Goal: Check status: Check status

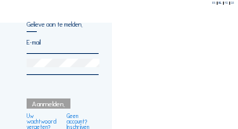
type input "[PERSON_NAME][EMAIL_ADDRESS][DOMAIN_NAME]"
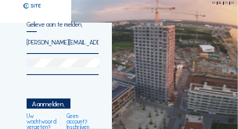
click at [49, 102] on div "Aanmelden." at bounding box center [48, 104] width 43 height 10
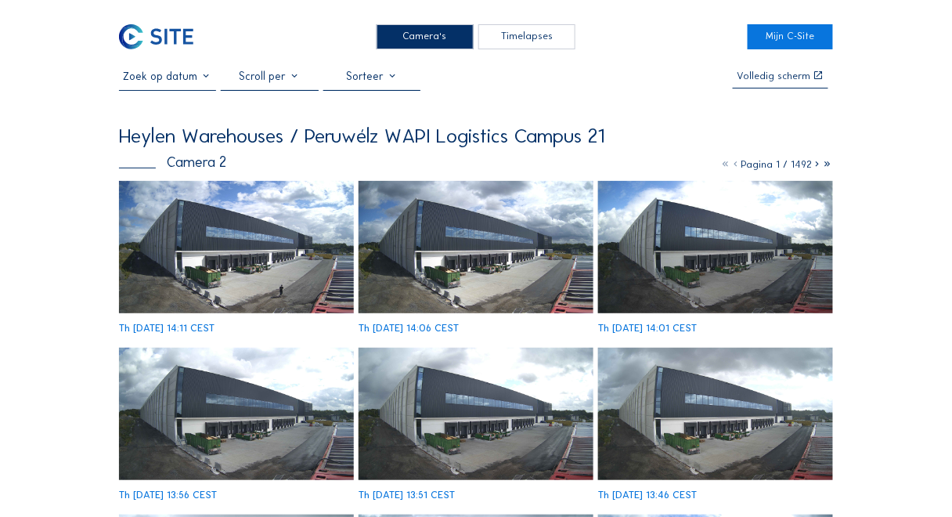
click at [237, 128] on img at bounding box center [236, 247] width 235 height 132
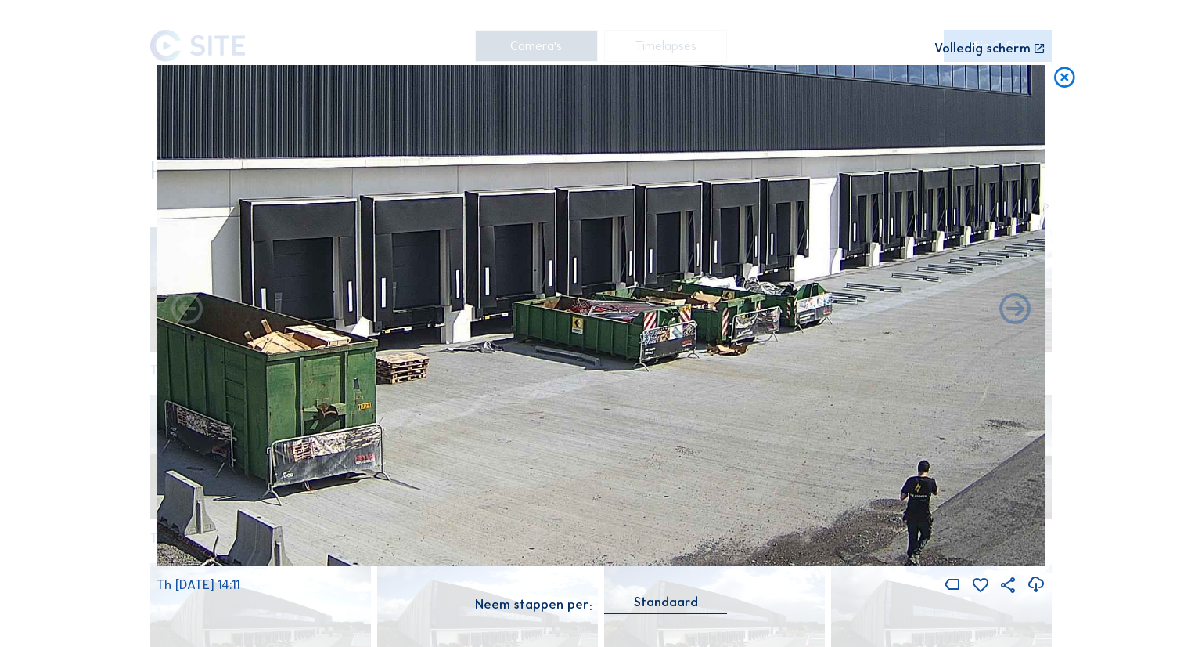
drag, startPoint x: 677, startPoint y: 358, endPoint x: 605, endPoint y: 196, distance: 177.3
click at [237, 128] on img at bounding box center [601, 315] width 889 height 500
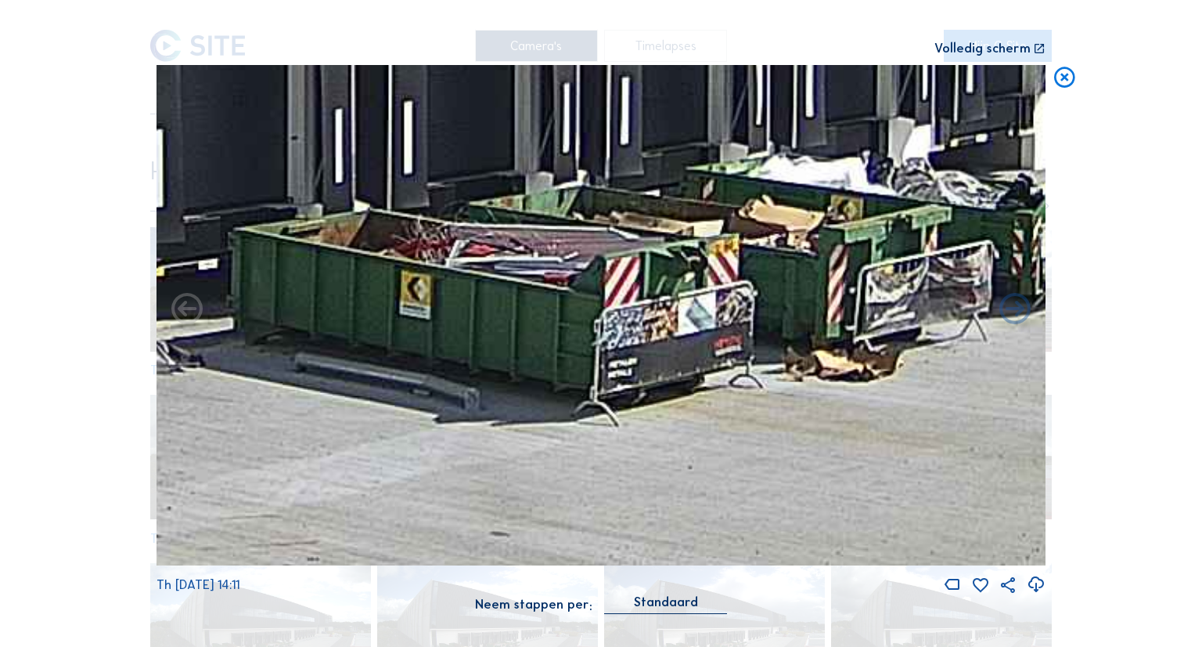
drag, startPoint x: 734, startPoint y: 279, endPoint x: 864, endPoint y: 163, distance: 174.1
click at [237, 128] on img at bounding box center [601, 315] width 889 height 500
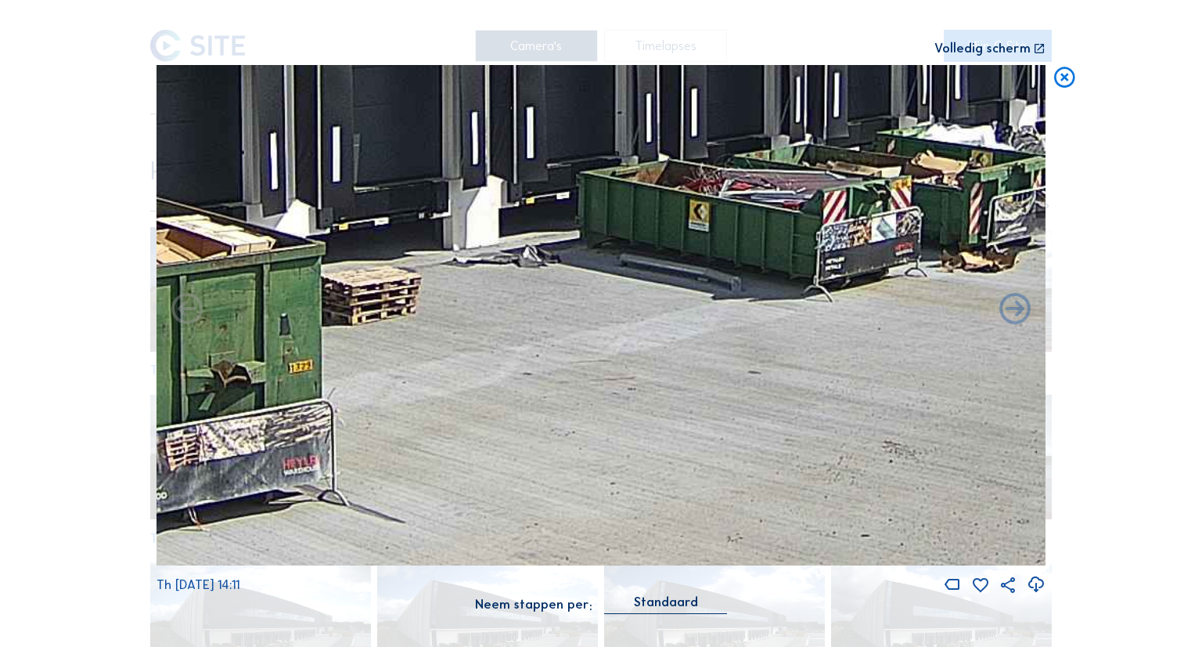
drag, startPoint x: 642, startPoint y: 227, endPoint x: 1024, endPoint y: 149, distance: 390.0
click at [237, 128] on img at bounding box center [601, 315] width 889 height 500
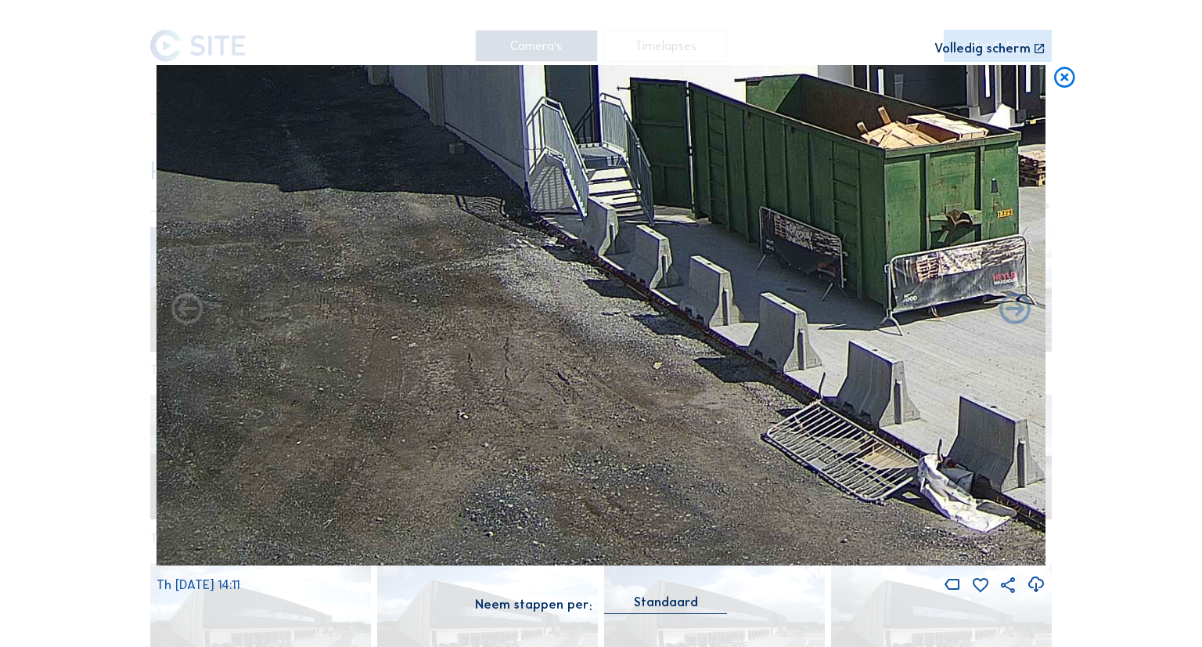
drag, startPoint x: 705, startPoint y: 218, endPoint x: 961, endPoint y: 178, distance: 259.9
click at [237, 128] on img at bounding box center [601, 315] width 889 height 500
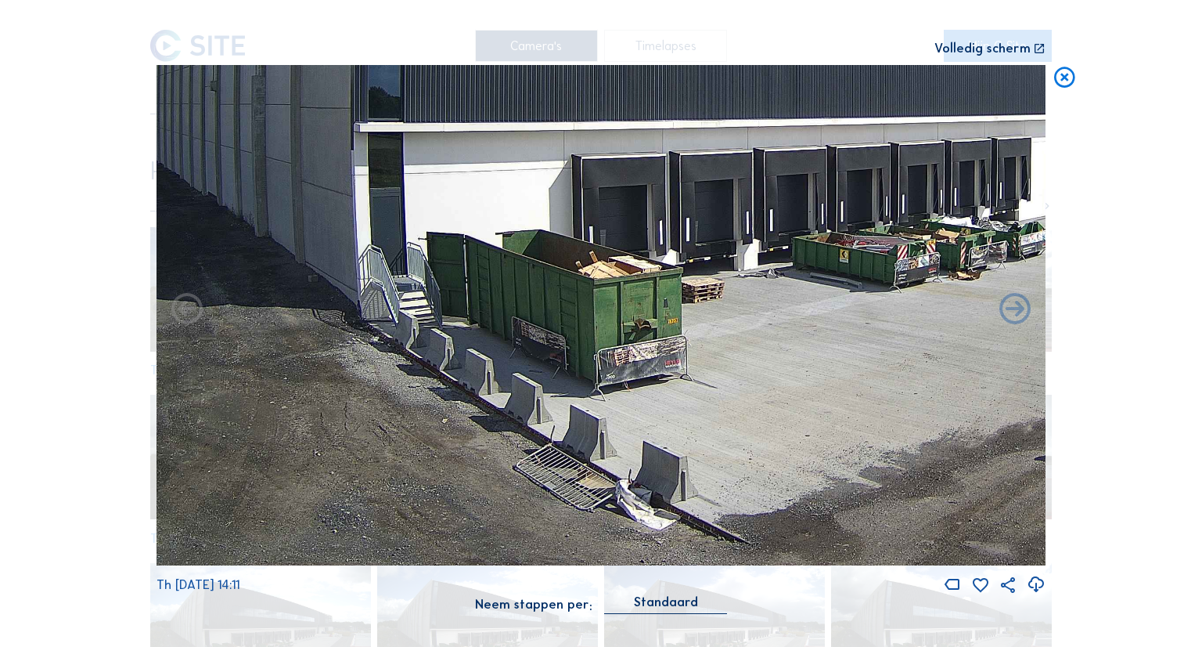
drag, startPoint x: 918, startPoint y: 197, endPoint x: 467, endPoint y: 155, distance: 452.9
click at [237, 128] on img at bounding box center [601, 315] width 889 height 500
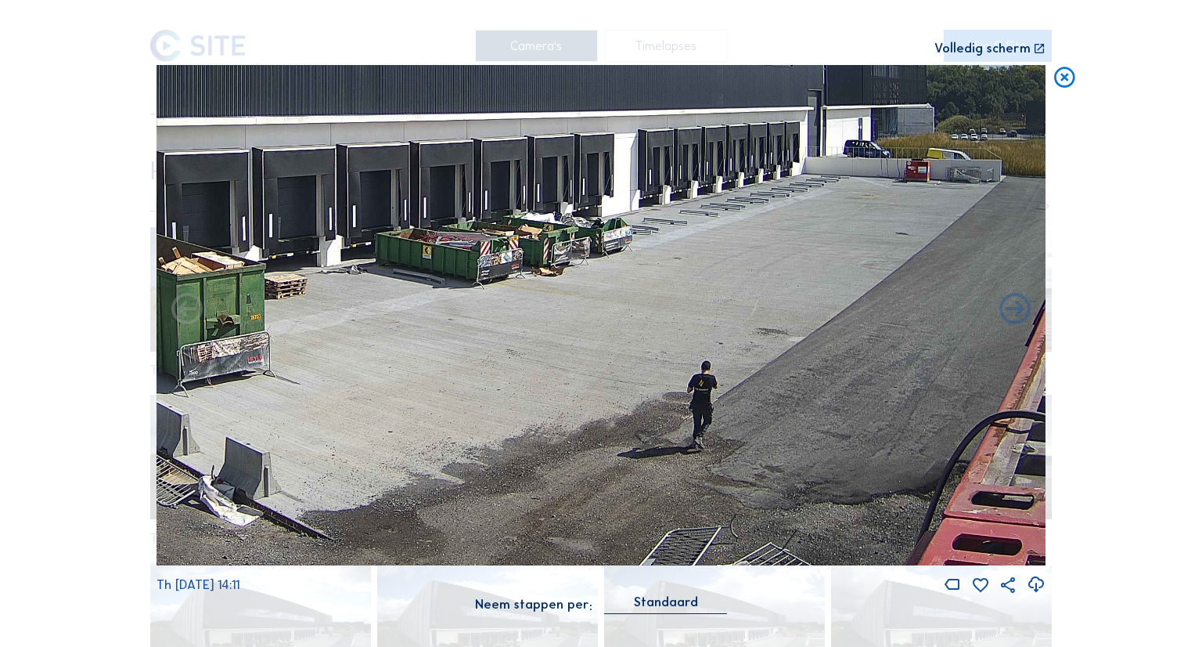
drag, startPoint x: 574, startPoint y: 242, endPoint x: 431, endPoint y: 204, distance: 148.1
click at [237, 128] on img at bounding box center [601, 315] width 889 height 500
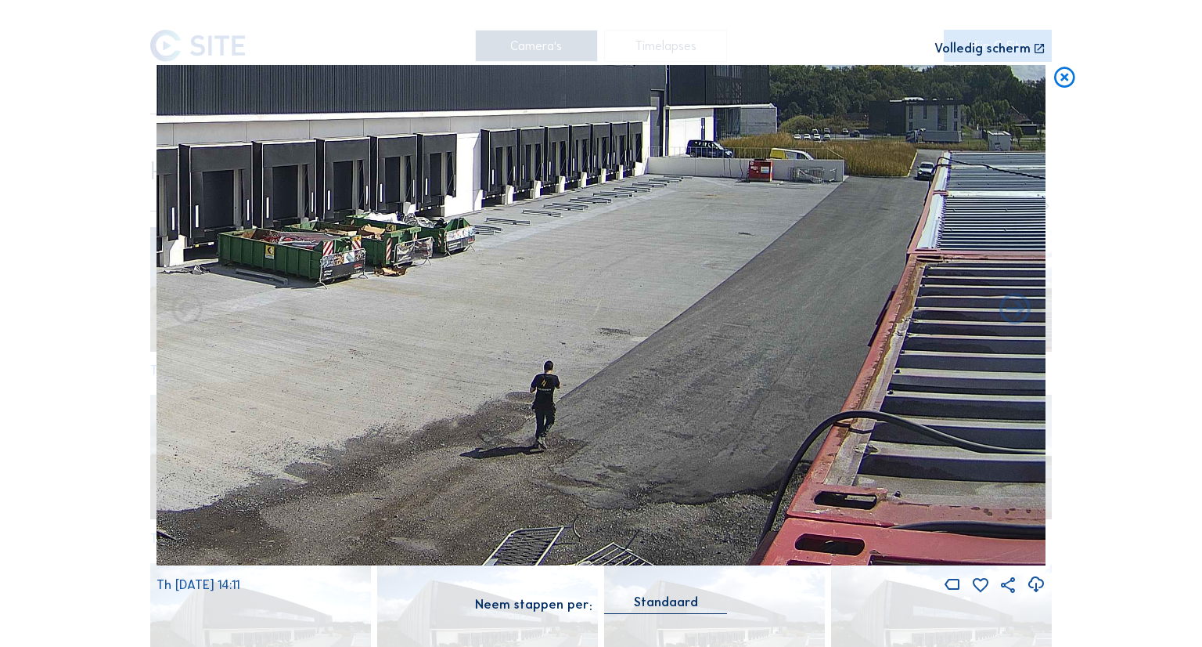
drag, startPoint x: 593, startPoint y: 364, endPoint x: 626, endPoint y: 289, distance: 82.3
click at [237, 128] on img at bounding box center [601, 315] width 889 height 500
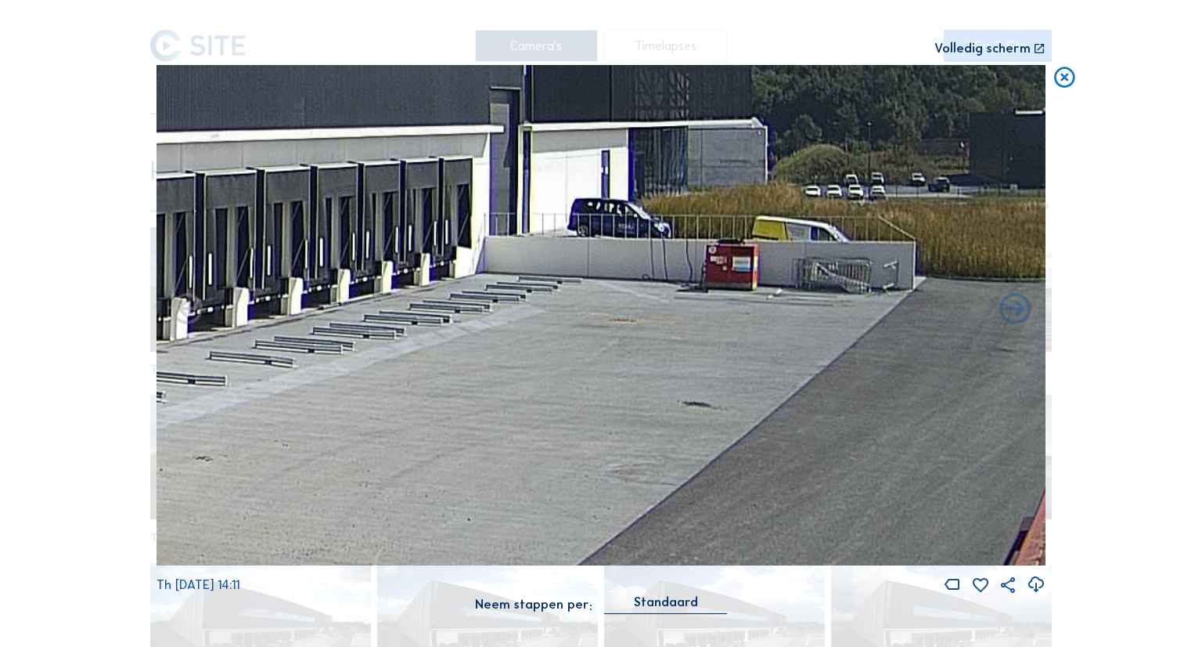
drag, startPoint x: 420, startPoint y: 226, endPoint x: 526, endPoint y: 239, distance: 106.4
click at [237, 128] on img at bounding box center [601, 315] width 889 height 500
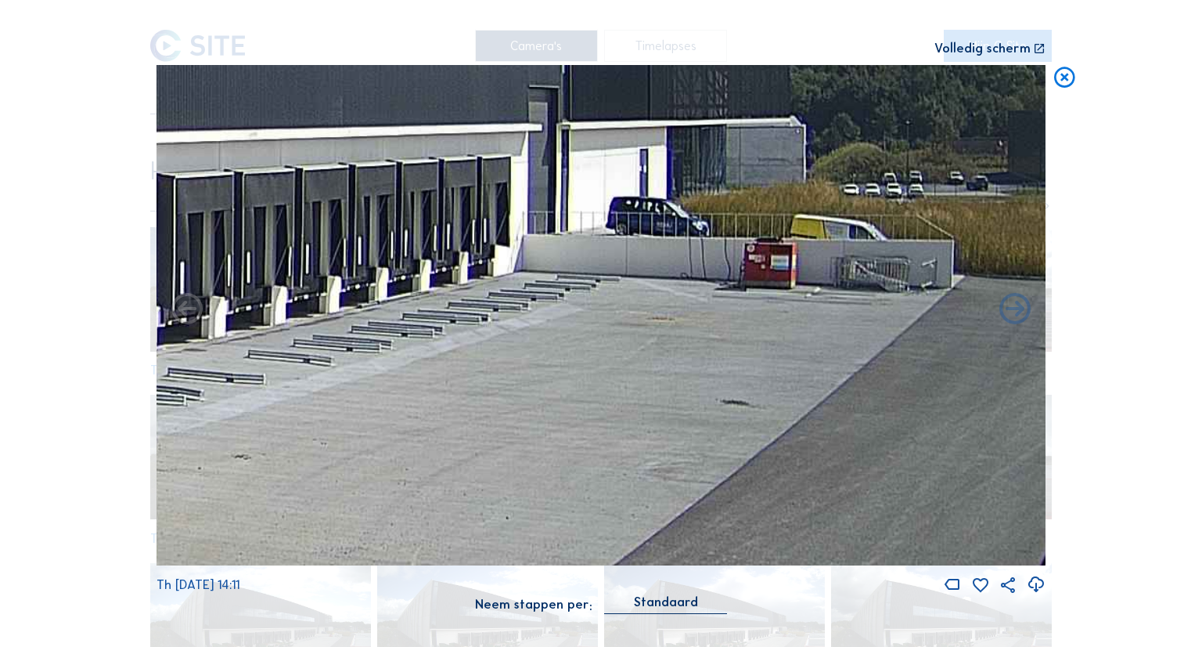
drag, startPoint x: 566, startPoint y: 225, endPoint x: 1078, endPoint y: 99, distance: 527.1
click at [237, 99] on div "Scroll om door de tijd te reizen | Druk op de 'Alt'-knop + scroll om te Zoomen …" at bounding box center [601, 323] width 1202 height 647
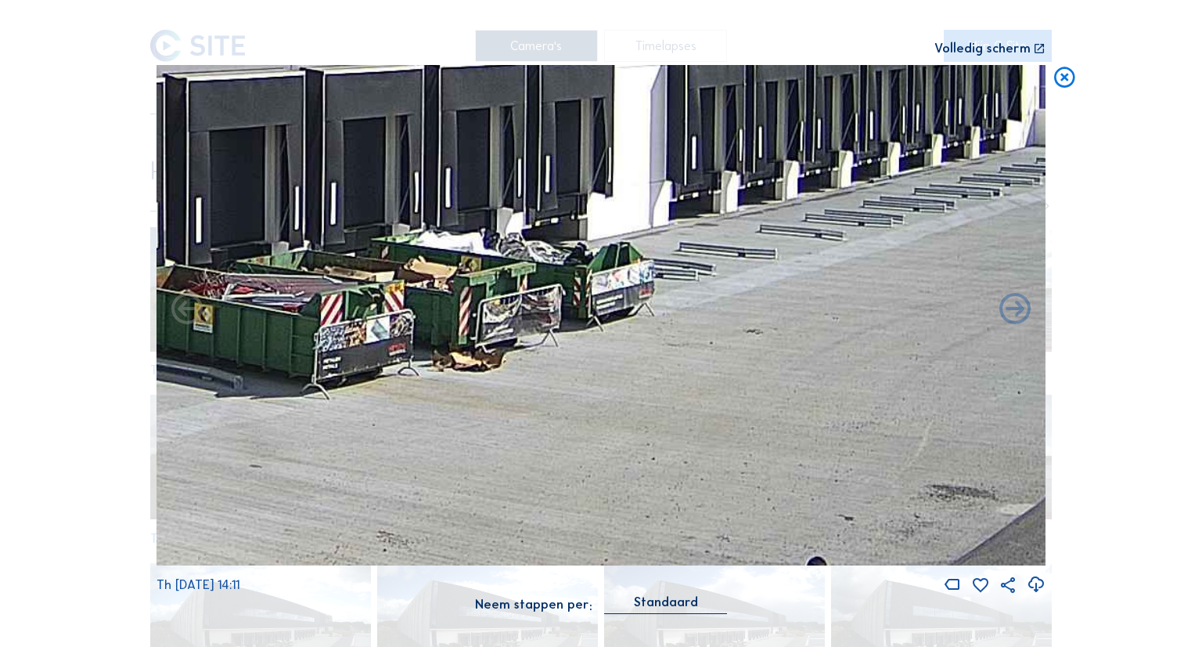
drag, startPoint x: 735, startPoint y: 196, endPoint x: 833, endPoint y: 178, distance: 99.4
click at [237, 128] on img at bounding box center [601, 315] width 889 height 500
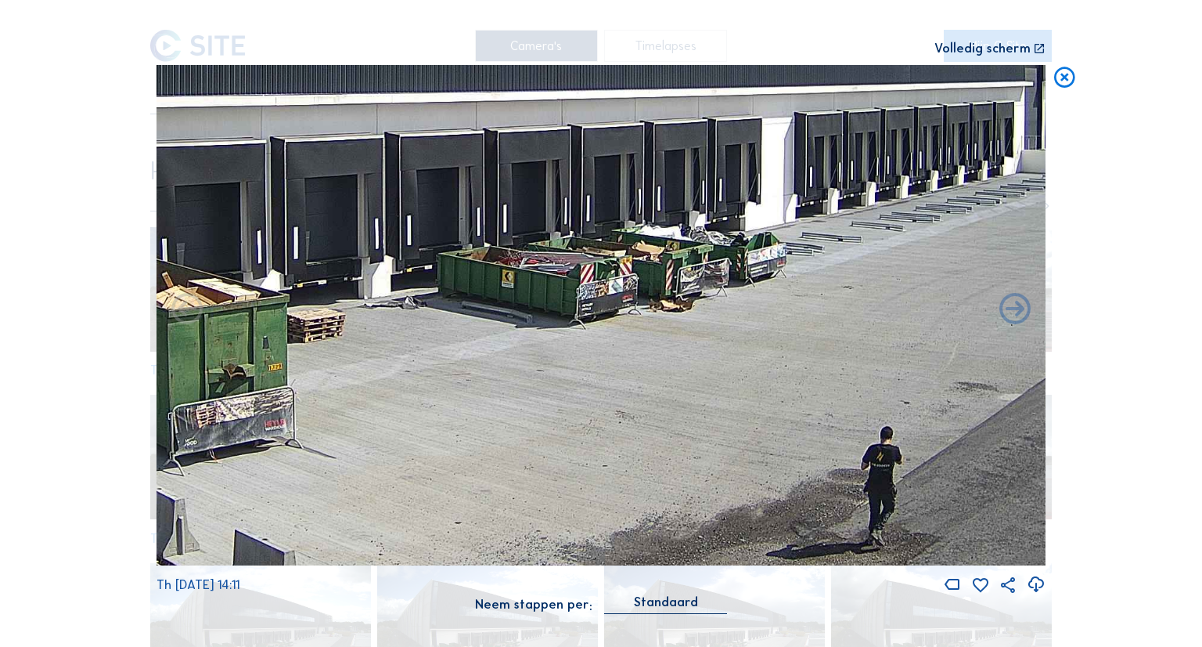
drag, startPoint x: 708, startPoint y: 243, endPoint x: 862, endPoint y: 226, distance: 155.1
click at [237, 128] on img at bounding box center [601, 315] width 889 height 500
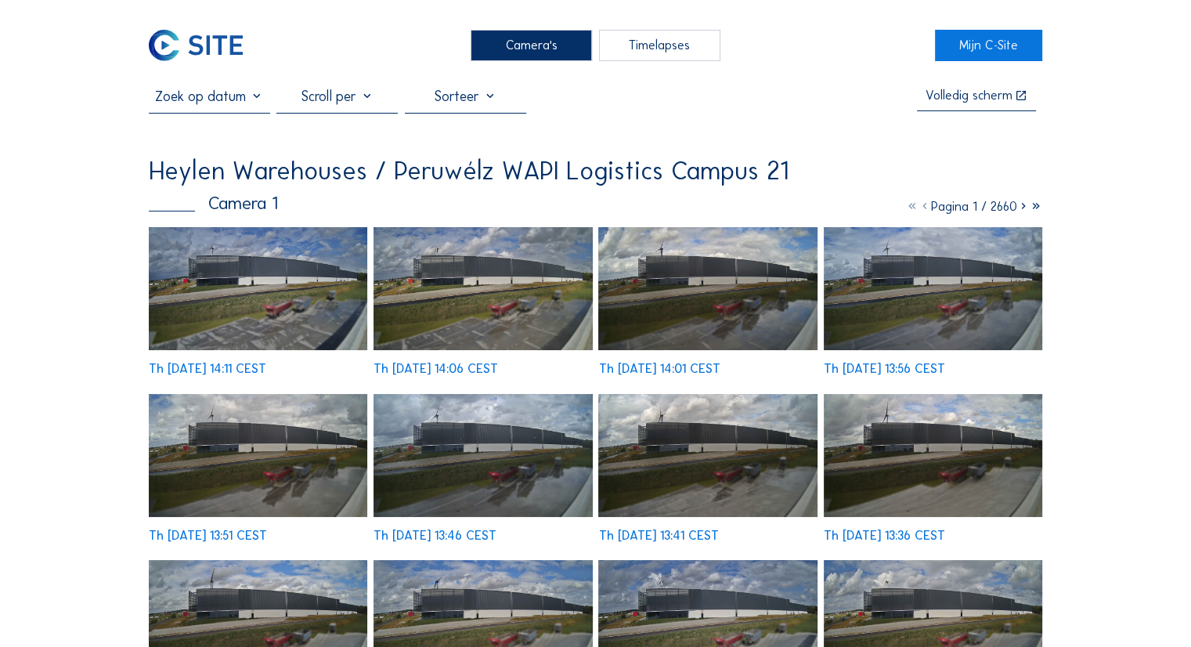
click at [310, 262] on img at bounding box center [258, 288] width 218 height 123
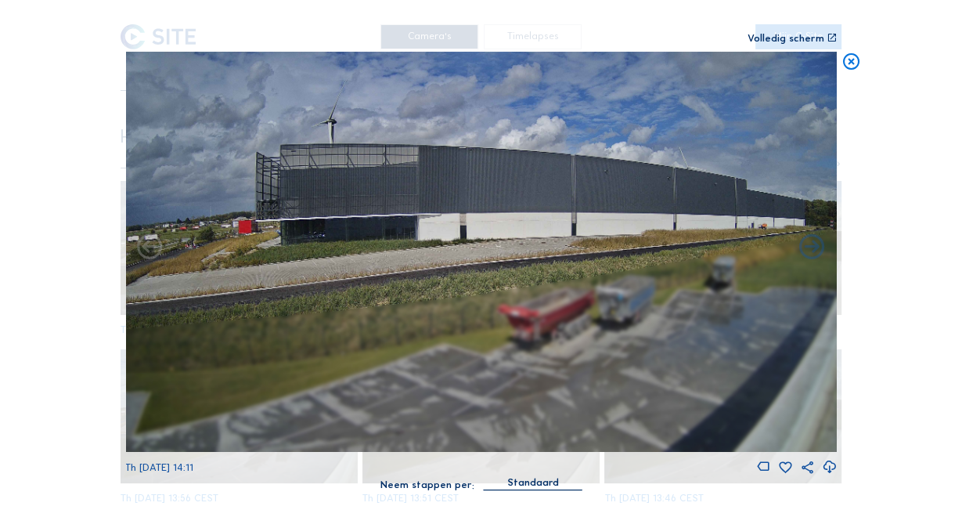
click at [433, 206] on img at bounding box center [481, 252] width 712 height 400
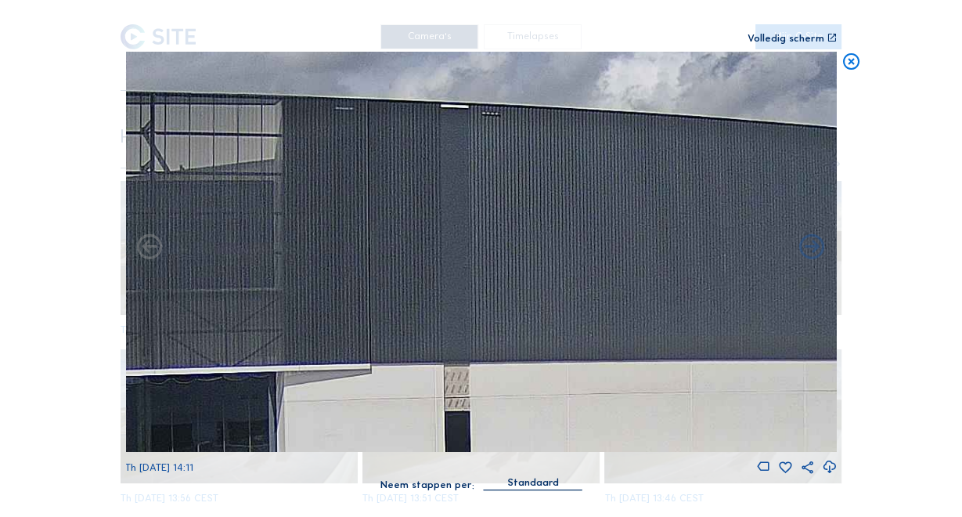
drag, startPoint x: 507, startPoint y: 185, endPoint x: 477, endPoint y: 306, distance: 125.1
click at [477, 306] on img at bounding box center [481, 252] width 712 height 400
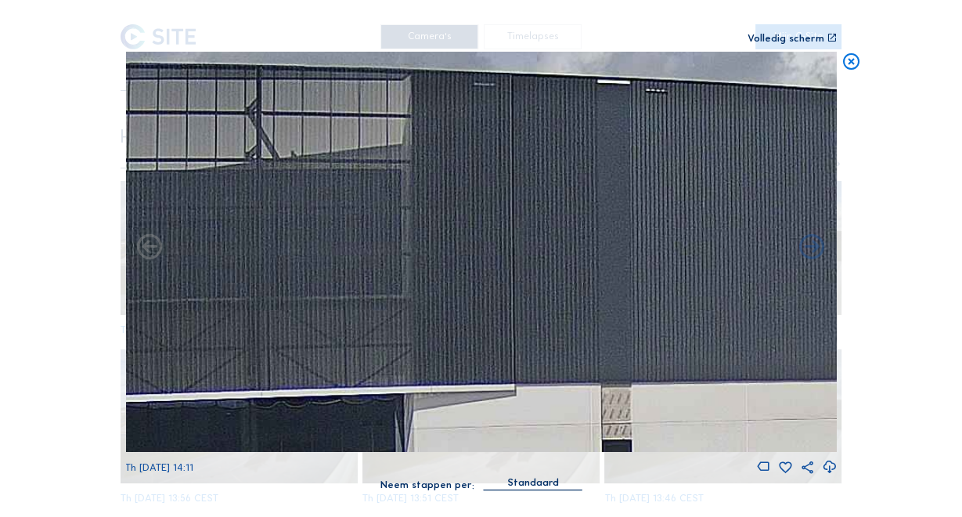
drag, startPoint x: 427, startPoint y: 156, endPoint x: 553, endPoint y: 131, distance: 129.3
click at [550, 134] on img at bounding box center [481, 252] width 712 height 400
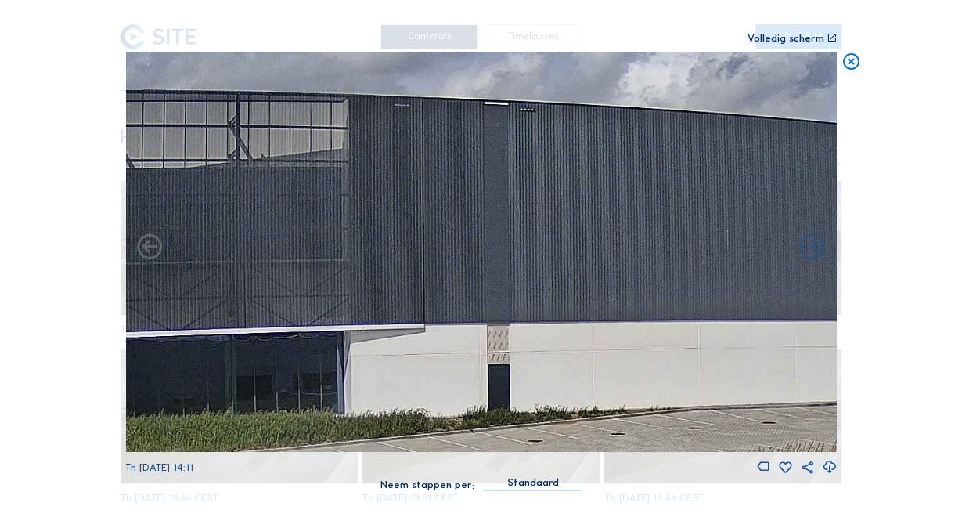
drag, startPoint x: 607, startPoint y: 129, endPoint x: 353, endPoint y: 161, distance: 255.7
click at [353, 164] on img at bounding box center [481, 252] width 712 height 400
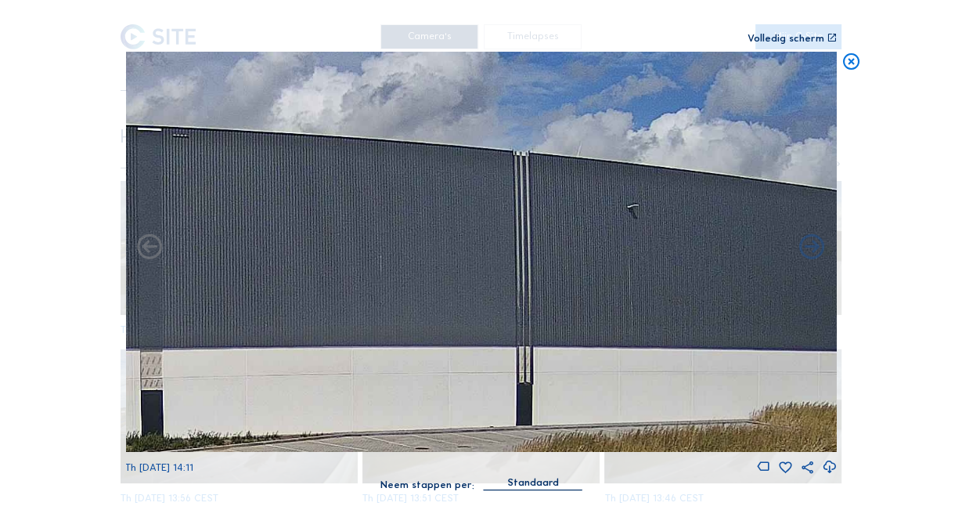
drag, startPoint x: 633, startPoint y: 160, endPoint x: 334, endPoint y: 160, distance: 299.0
click at [335, 160] on img at bounding box center [481, 252] width 712 height 400
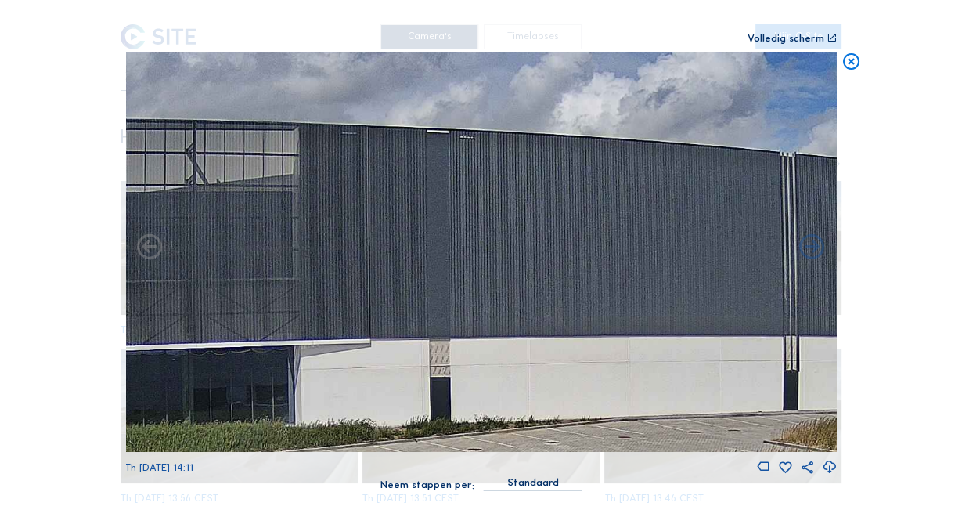
drag, startPoint x: 307, startPoint y: 191, endPoint x: 708, endPoint y: 191, distance: 401.6
click at [708, 191] on img at bounding box center [481, 252] width 712 height 400
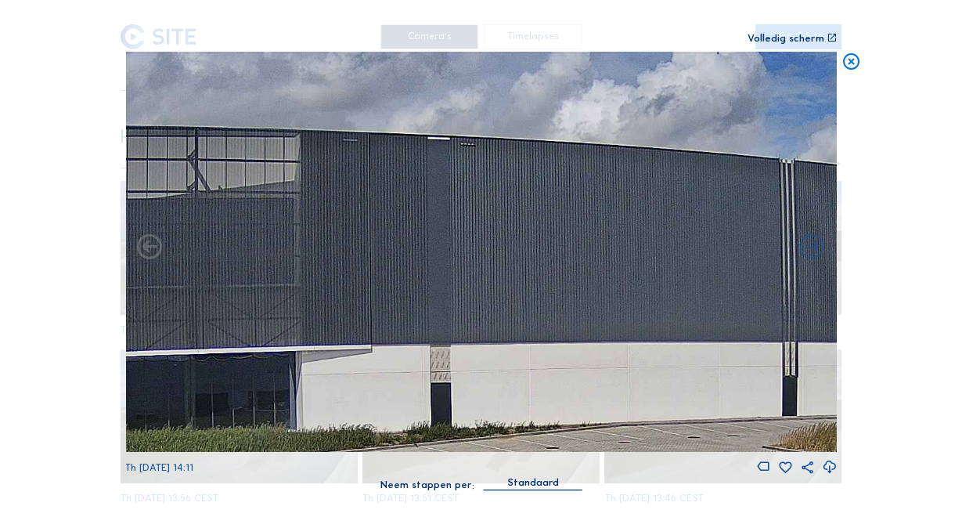
drag, startPoint x: 606, startPoint y: 195, endPoint x: 278, endPoint y: 188, distance: 328.1
click at [278, 189] on img at bounding box center [481, 252] width 712 height 400
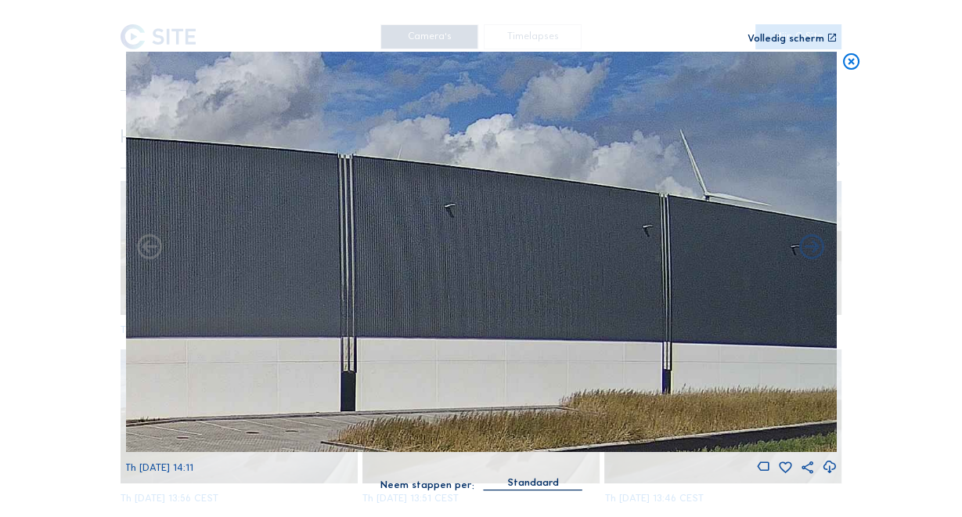
drag, startPoint x: 518, startPoint y: 185, endPoint x: 469, endPoint y: 185, distance: 49.3
click at [279, 185] on img at bounding box center [481, 252] width 712 height 400
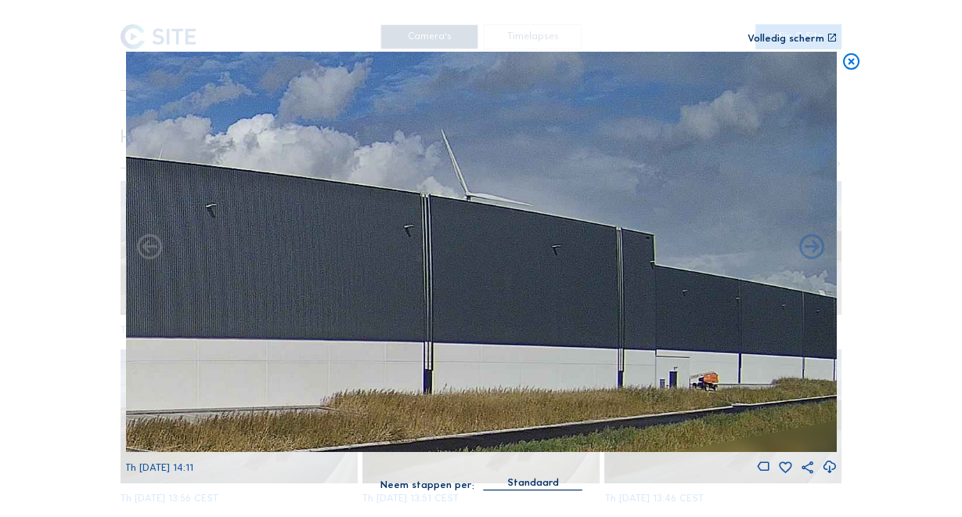
drag, startPoint x: 406, startPoint y: 190, endPoint x: 409, endPoint y: 214, distance: 24.6
click at [348, 190] on img at bounding box center [481, 252] width 712 height 400
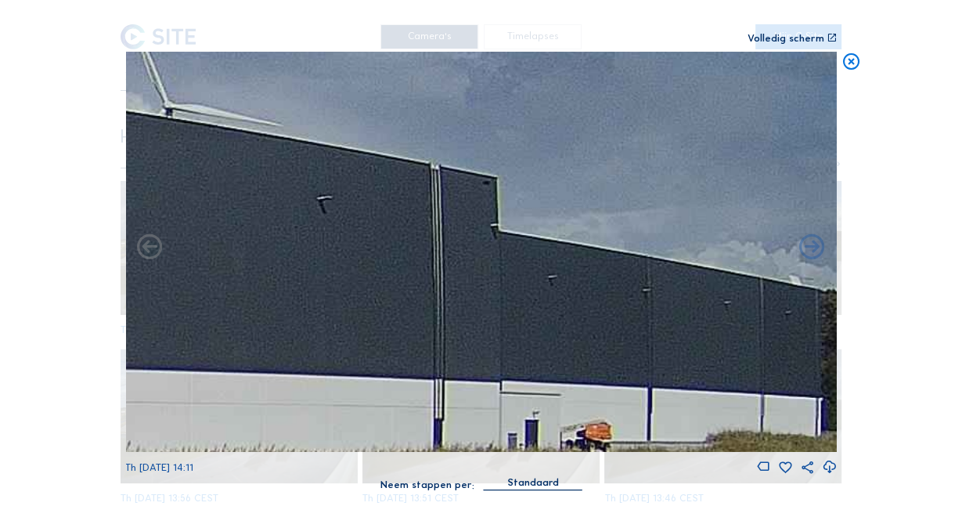
drag, startPoint x: 565, startPoint y: 277, endPoint x: 332, endPoint y: 234, distance: 237.2
click at [301, 225] on img at bounding box center [481, 252] width 712 height 400
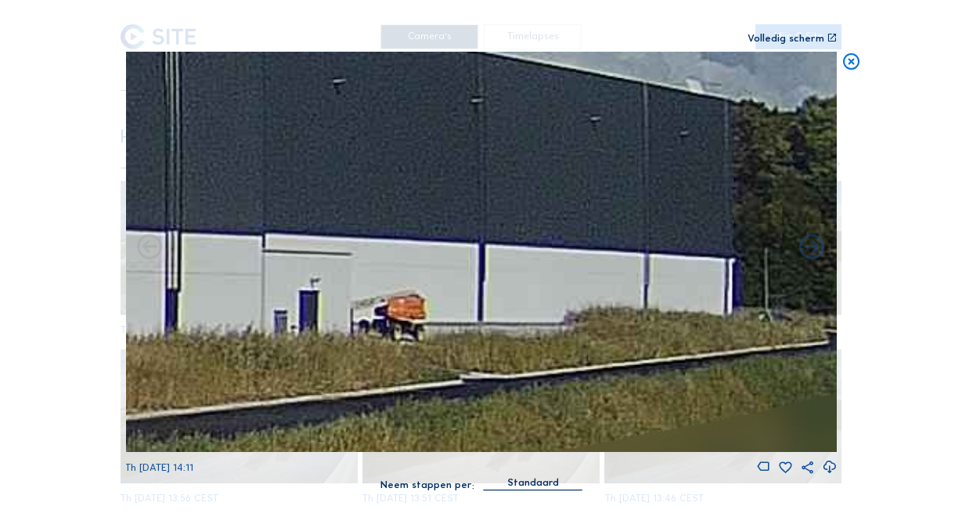
drag, startPoint x: 503, startPoint y: 297, endPoint x: 589, endPoint y: 227, distance: 111.3
click at [539, 236] on img at bounding box center [481, 252] width 712 height 400
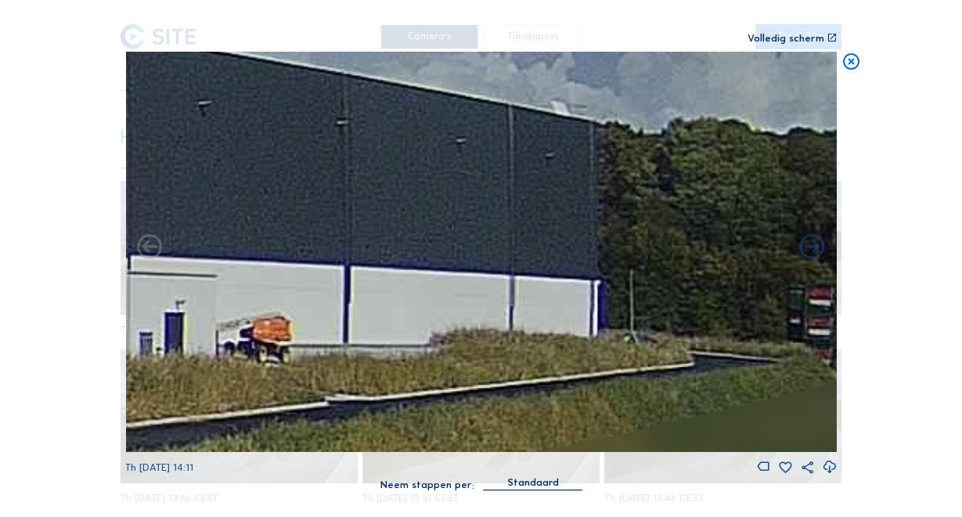
drag, startPoint x: 581, startPoint y: 231, endPoint x: 455, endPoint y: 251, distance: 127.7
click at [456, 251] on img at bounding box center [481, 252] width 712 height 400
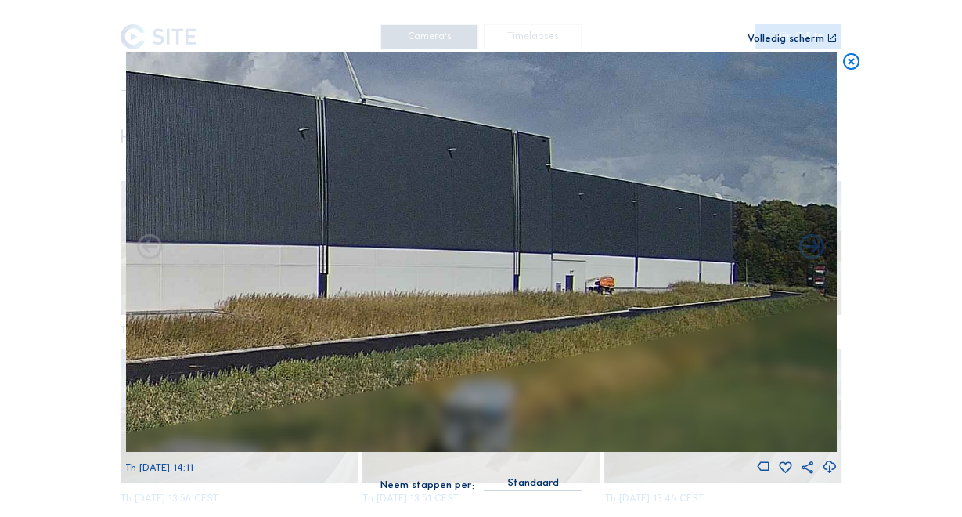
drag, startPoint x: 284, startPoint y: 279, endPoint x: 699, endPoint y: 222, distance: 418.7
click at [689, 227] on img at bounding box center [481, 252] width 712 height 400
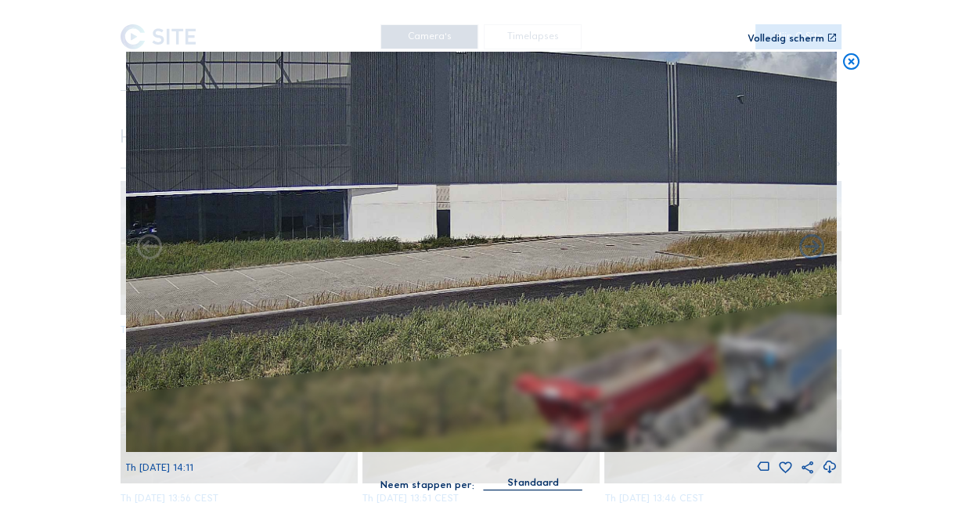
drag, startPoint x: 545, startPoint y: 242, endPoint x: 798, endPoint y: 213, distance: 255.3
click at [795, 214] on img at bounding box center [481, 252] width 712 height 400
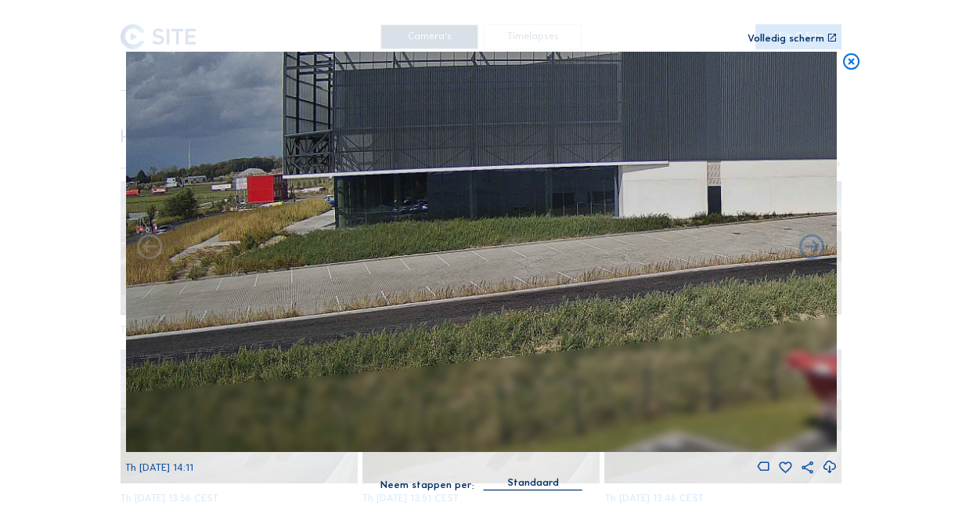
drag, startPoint x: 488, startPoint y: 235, endPoint x: 672, endPoint y: 220, distance: 183.8
click at [752, 219] on img at bounding box center [481, 252] width 712 height 400
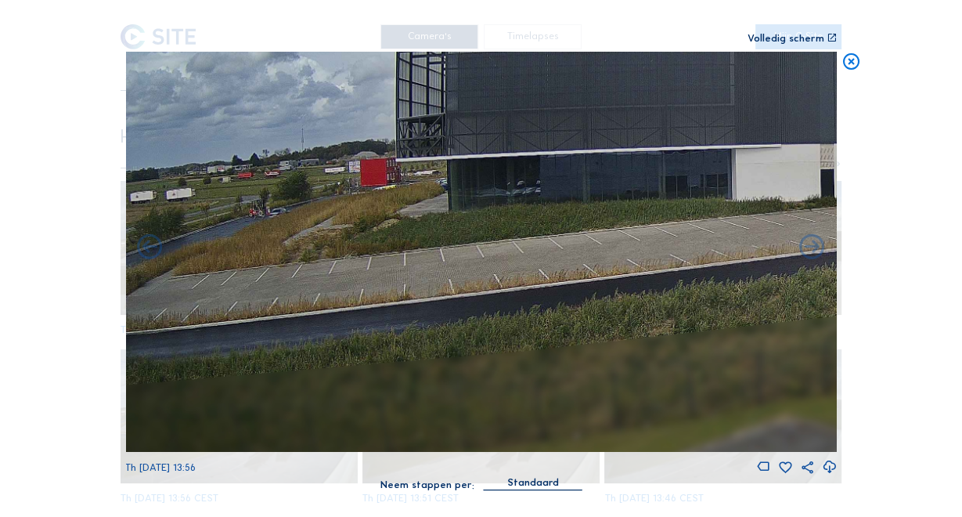
drag, startPoint x: 339, startPoint y: 233, endPoint x: 752, endPoint y: 224, distance: 412.7
click at [752, 224] on img at bounding box center [481, 252] width 712 height 400
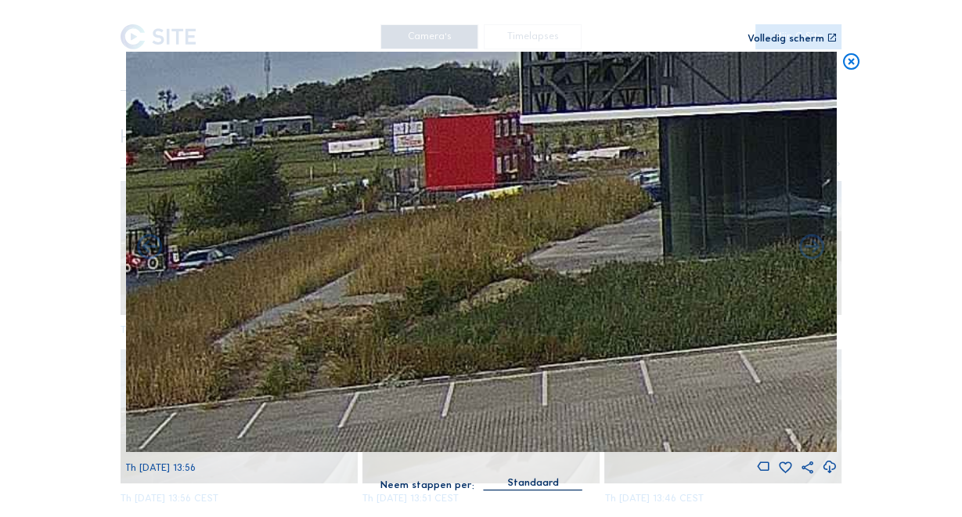
drag, startPoint x: 514, startPoint y: 204, endPoint x: 313, endPoint y: 272, distance: 212.2
click at [314, 272] on img at bounding box center [481, 252] width 712 height 400
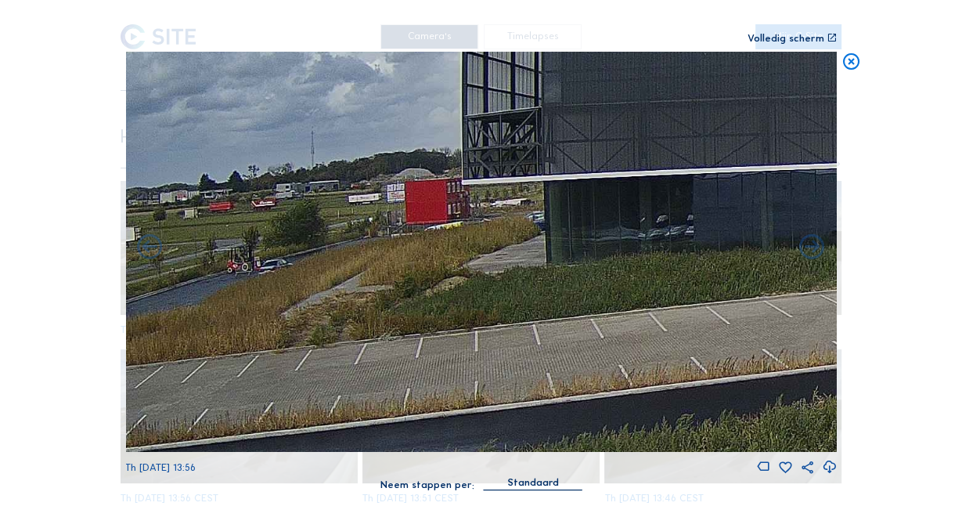
drag, startPoint x: 372, startPoint y: 252, endPoint x: 852, endPoint y: 202, distance: 482.5
click at [839, 204] on div "Scroll om door de tijd te reizen | Druk op de 'Alt'-knop + scroll om te Zoomen …" at bounding box center [481, 258] width 962 height 517
